Goal: Check status: Check status

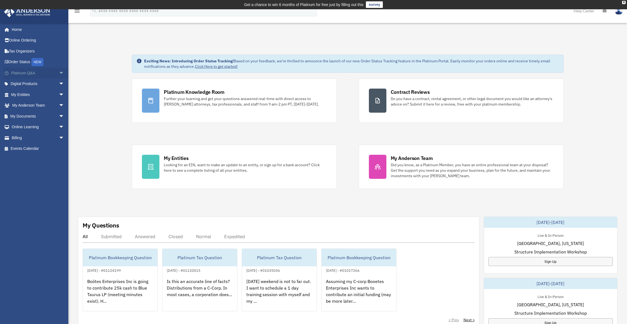
click at [59, 73] on span "arrow_drop_down" at bounding box center [64, 72] width 11 height 11
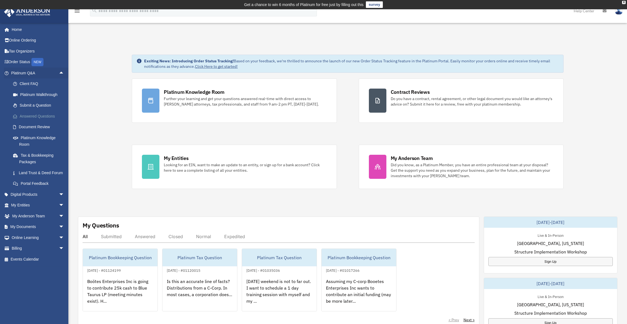
click at [43, 116] on link "Answered Questions" at bounding box center [40, 116] width 65 height 11
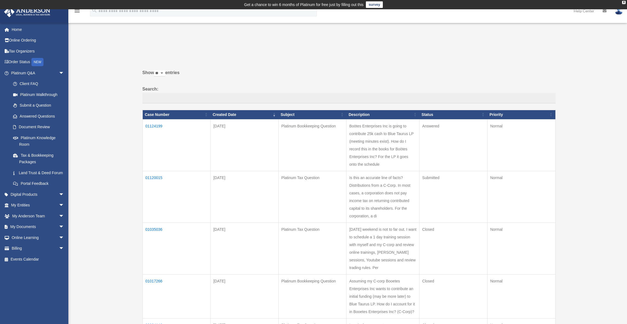
click at [153, 125] on td "01124199" at bounding box center [176, 145] width 68 height 52
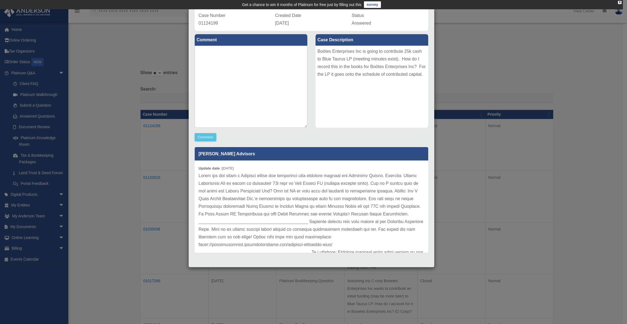
scroll to position [44, 0]
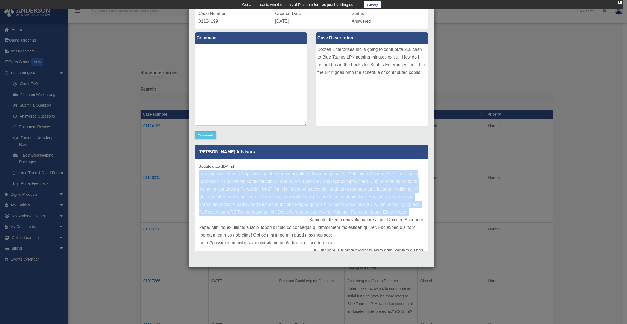
drag, startPoint x: 221, startPoint y: 219, endPoint x: 198, endPoint y: 172, distance: 52.1
click at [198, 172] on div "Update date : [DATE]" at bounding box center [311, 223] width 233 height 130
copy p "Thank you for being a Platinum member and submitting your question through the …"
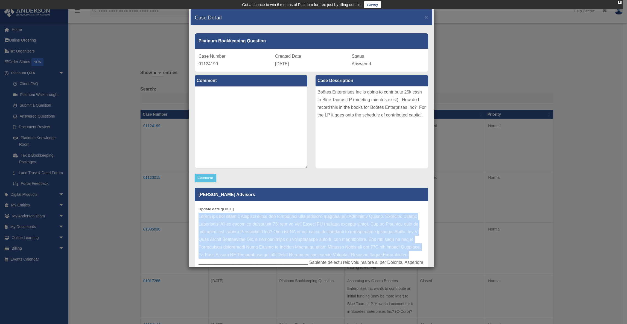
scroll to position [0, 0]
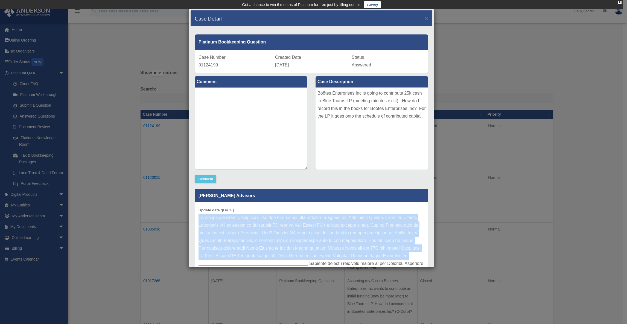
copy p "Thank you for being a Platinum member and submitting your question through the …"
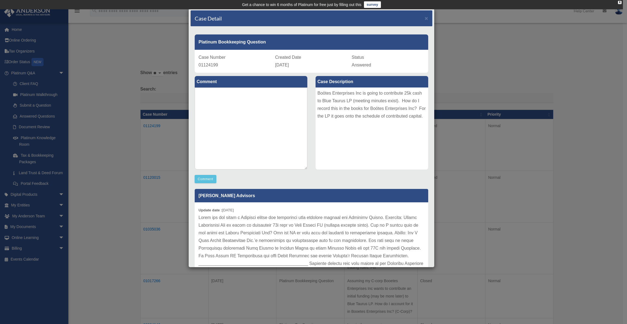
click at [460, 33] on div "Case Detail × Platinum Bookkeeping Question Case Number 01124199 Created Date […" at bounding box center [313, 162] width 627 height 324
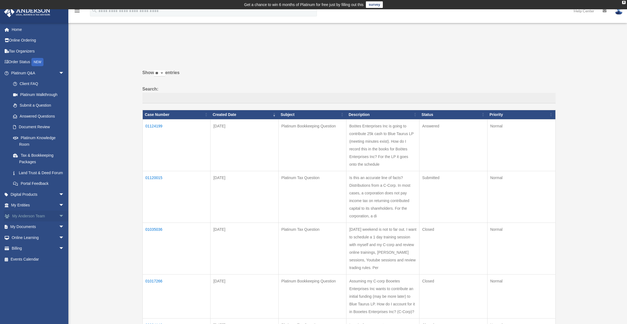
click at [59, 222] on span "arrow_drop_down" at bounding box center [64, 215] width 11 height 11
click at [59, 286] on span "arrow_drop_down" at bounding box center [64, 280] width 11 height 11
click at [59, 276] on span "arrow_drop_down" at bounding box center [64, 270] width 11 height 11
click at [59, 211] on span "arrow_drop_down" at bounding box center [64, 205] width 11 height 11
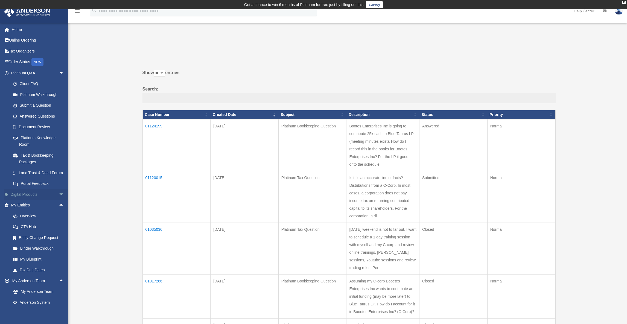
click at [59, 200] on span "arrow_drop_down" at bounding box center [64, 194] width 11 height 11
click at [47, 136] on link "Platinum Knowledge Room" at bounding box center [40, 140] width 65 height 17
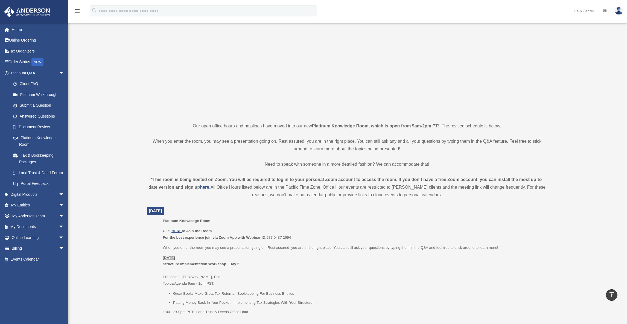
scroll to position [28, 0]
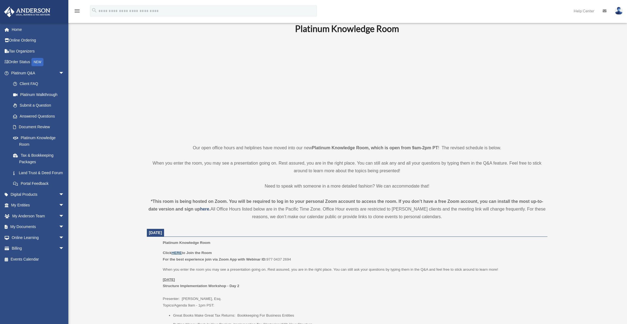
click at [177, 253] on u "HERE" at bounding box center [176, 253] width 10 height 4
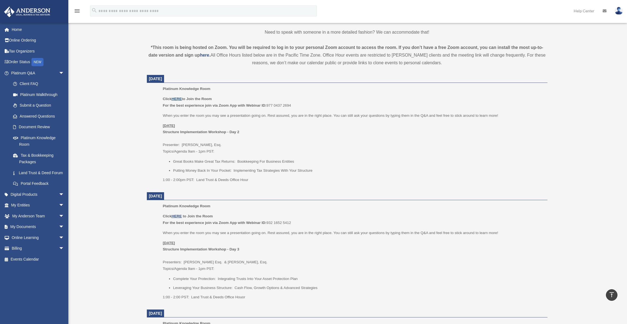
scroll to position [192, 0]
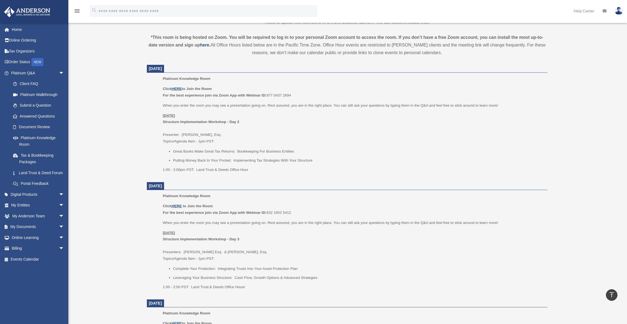
click at [177, 89] on u "HERE" at bounding box center [176, 89] width 10 height 4
